Goal: Task Accomplishment & Management: Use online tool/utility

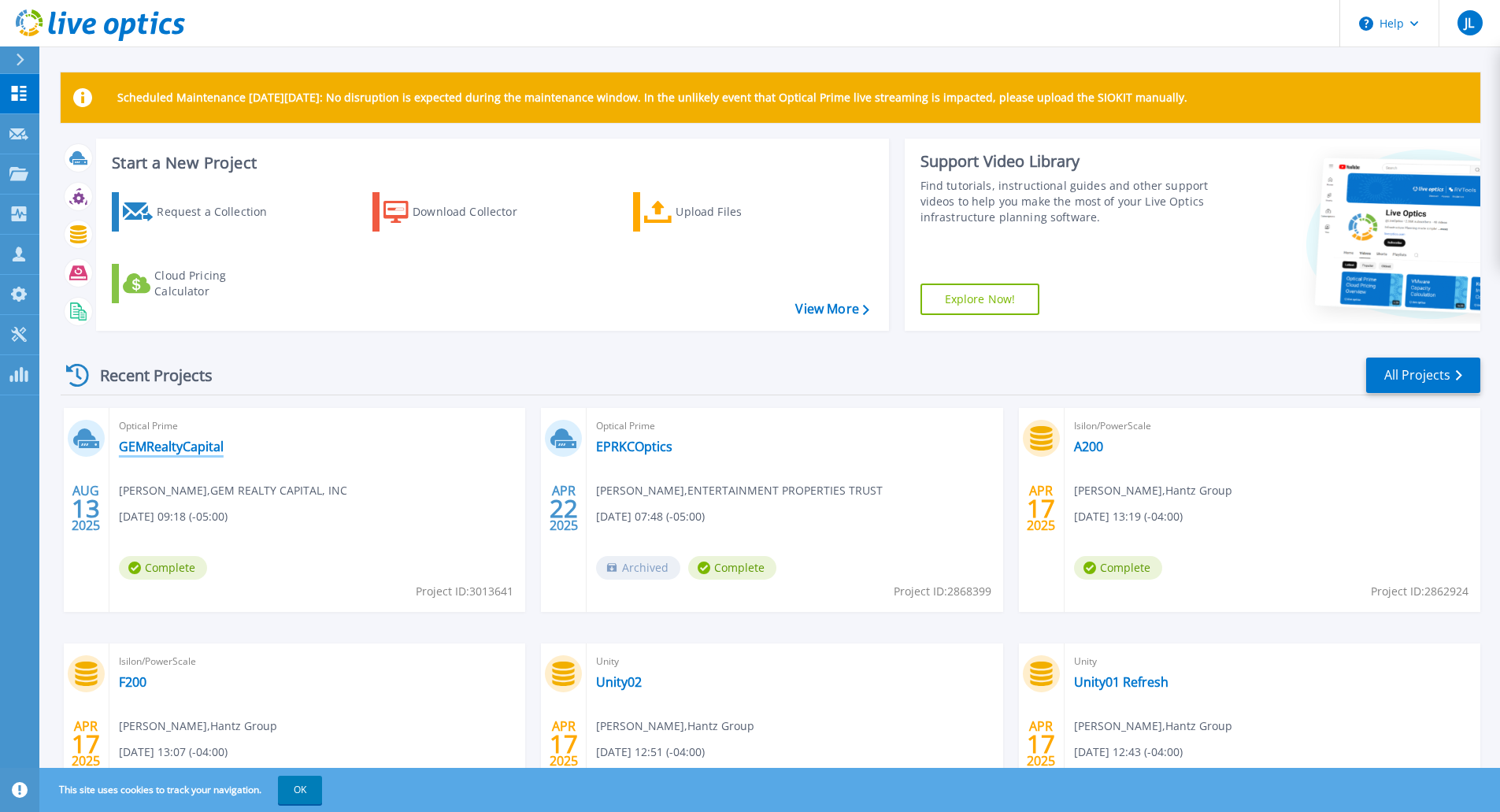
click at [152, 443] on link "GEMRealtyCapital" at bounding box center [171, 446] width 104 height 16
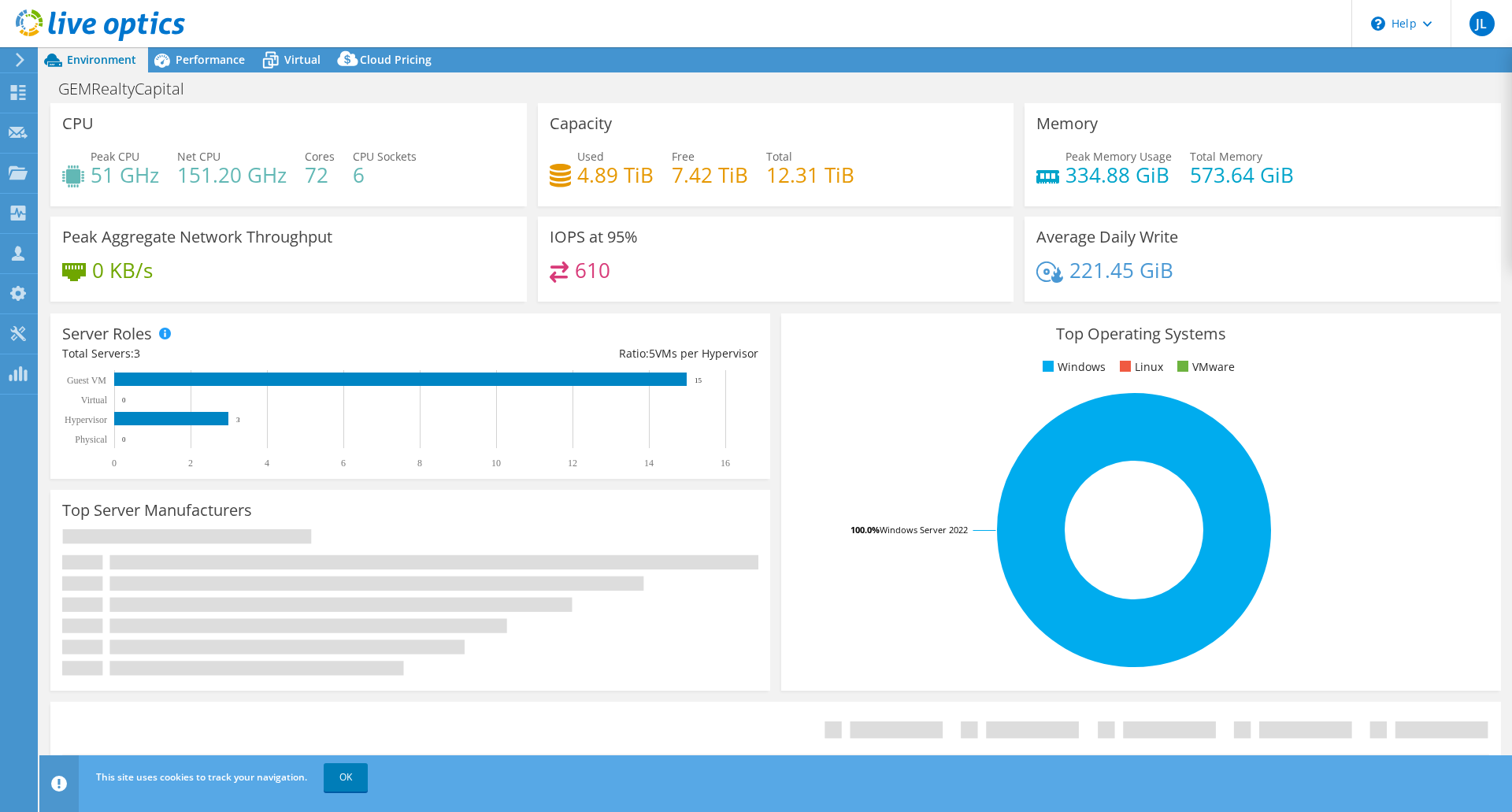
select select "USD"
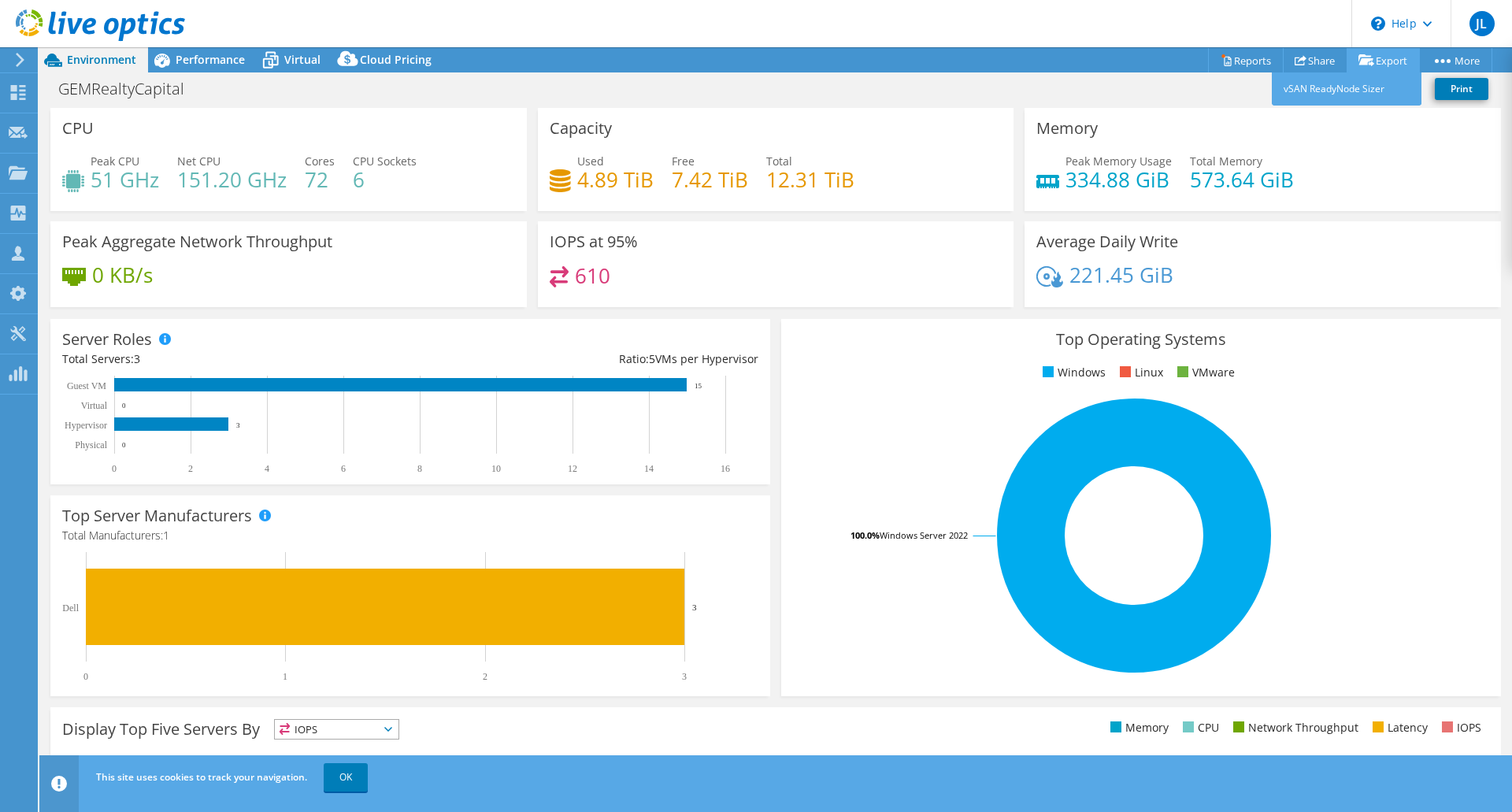
click at [1367, 67] on icon at bounding box center [1366, 60] width 16 height 12
click at [1249, 67] on link "Reports" at bounding box center [1246, 60] width 76 height 24
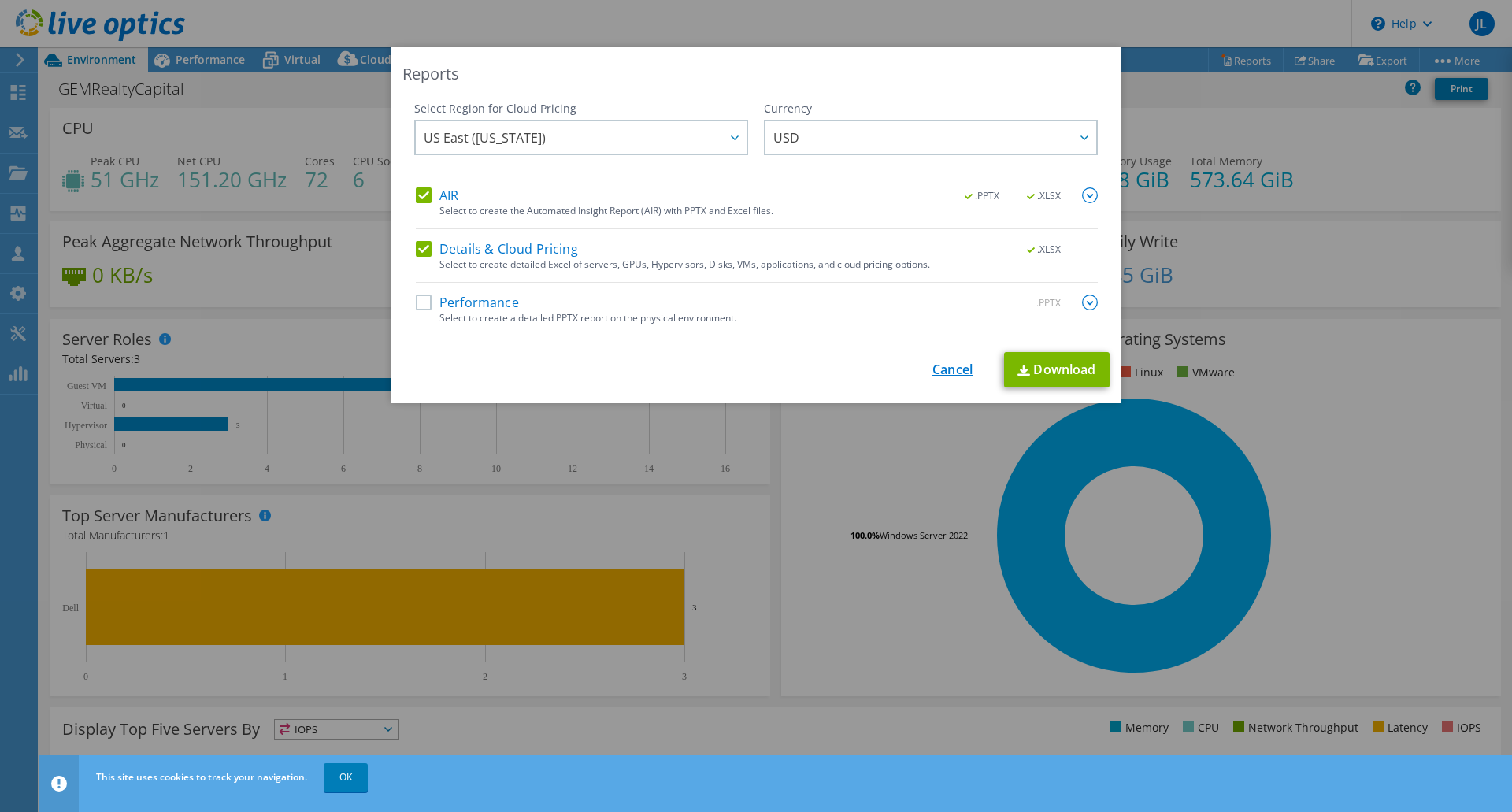
click at [949, 369] on link "Cancel" at bounding box center [952, 370] width 40 height 15
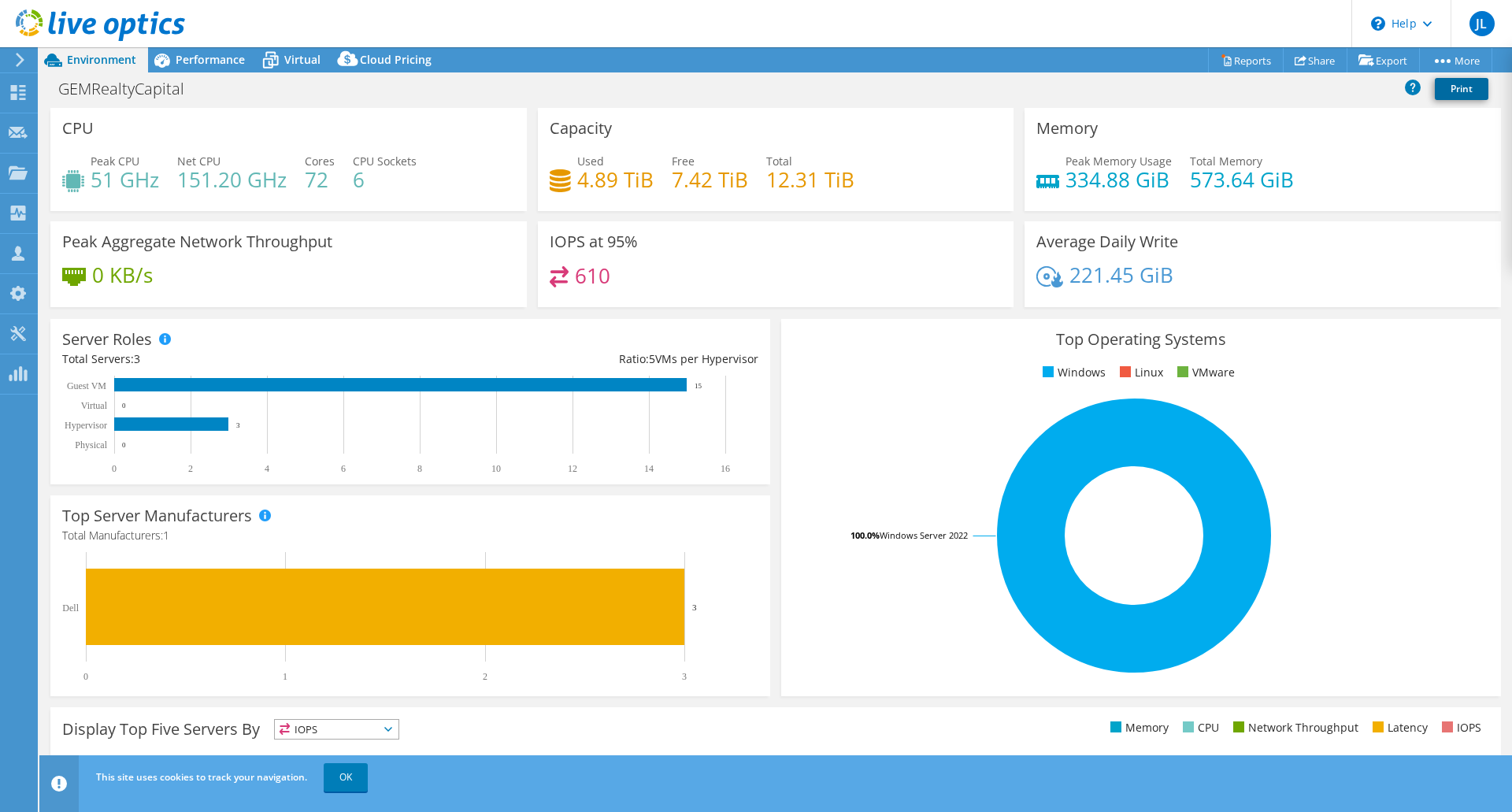
click at [1469, 89] on link "Print" at bounding box center [1462, 89] width 54 height 22
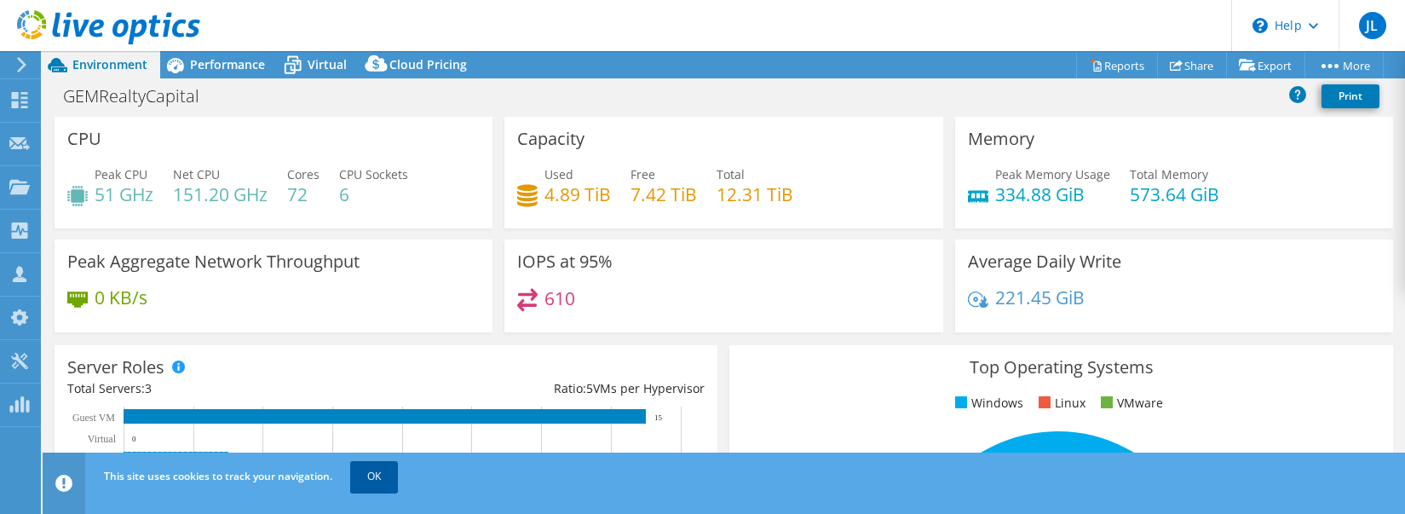
click at [360, 482] on link "OK" at bounding box center [374, 476] width 48 height 31
